Goal: Find specific page/section: Find specific page/section

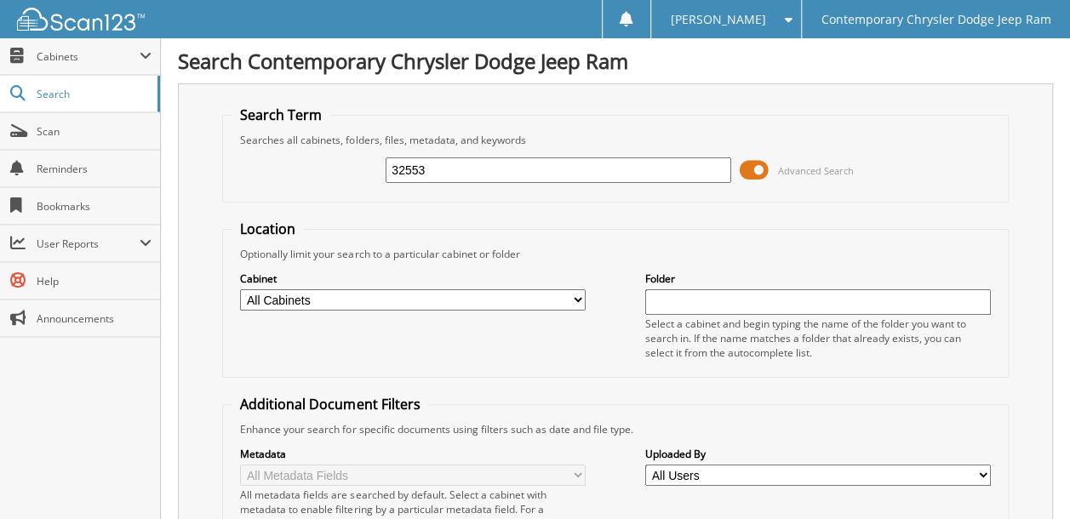
type input "32553"
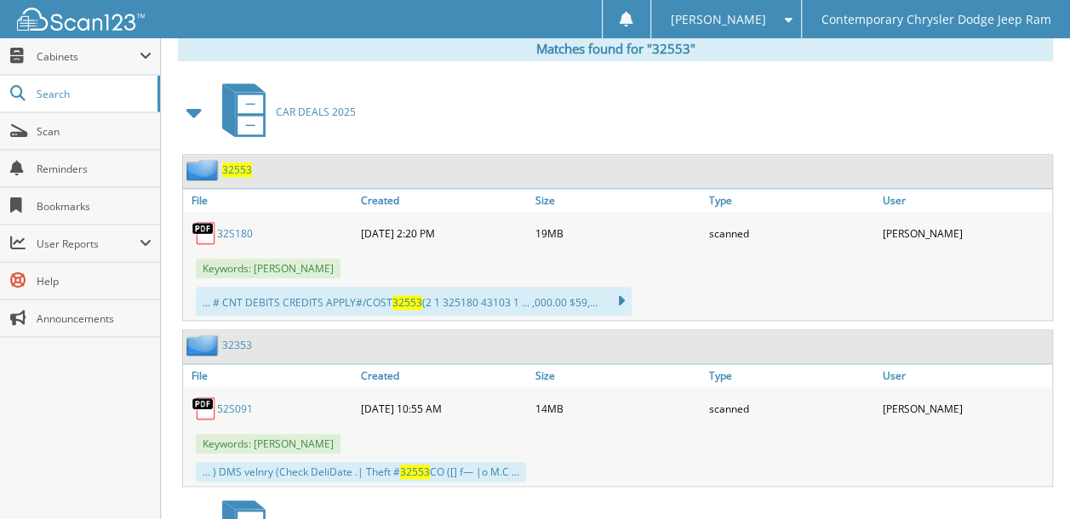
scroll to position [766, 0]
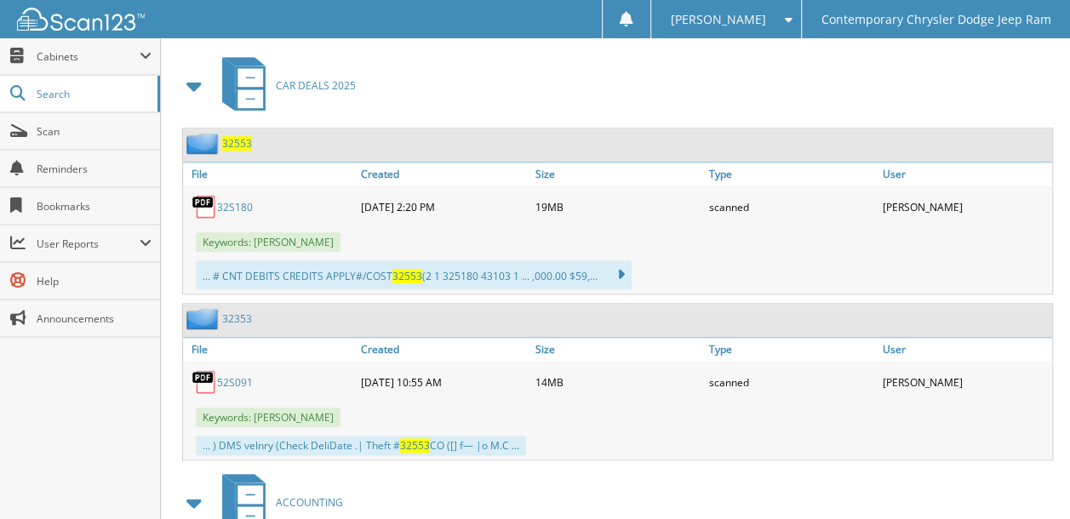
click at [239, 136] on span "32553" at bounding box center [237, 143] width 30 height 14
